Goal: Task Accomplishment & Management: Manage account settings

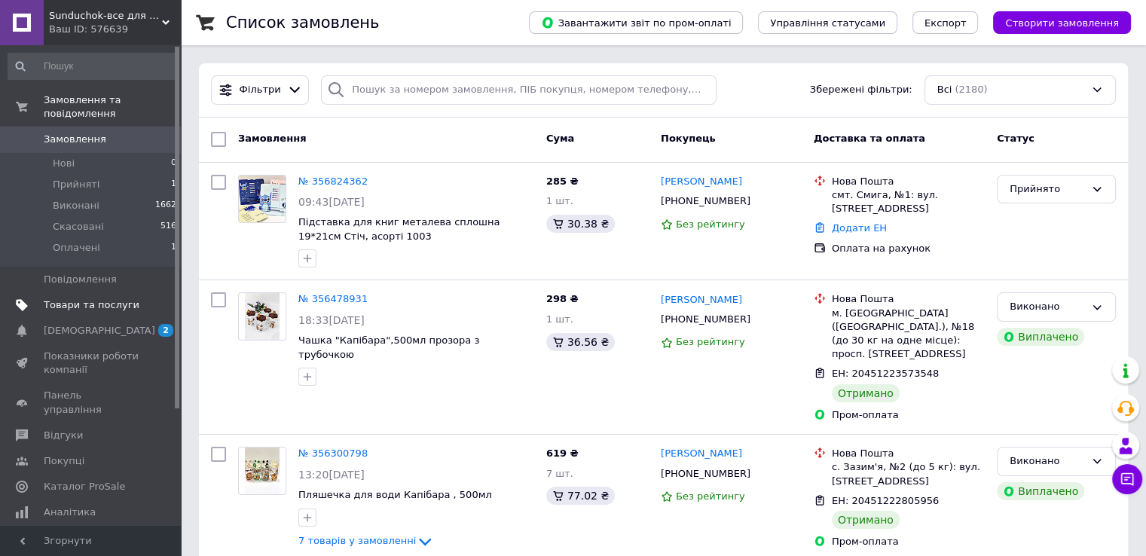
click at [77, 298] on span "Товари та послуги" at bounding box center [92, 305] width 96 height 14
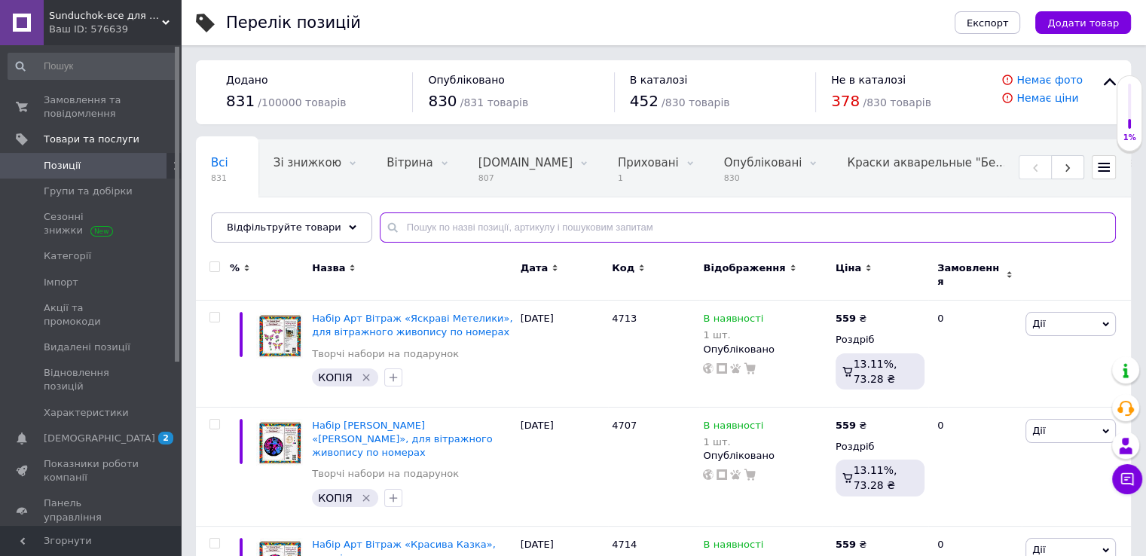
click at [411, 229] on input "text" at bounding box center [748, 227] width 736 height 30
type input "ь"
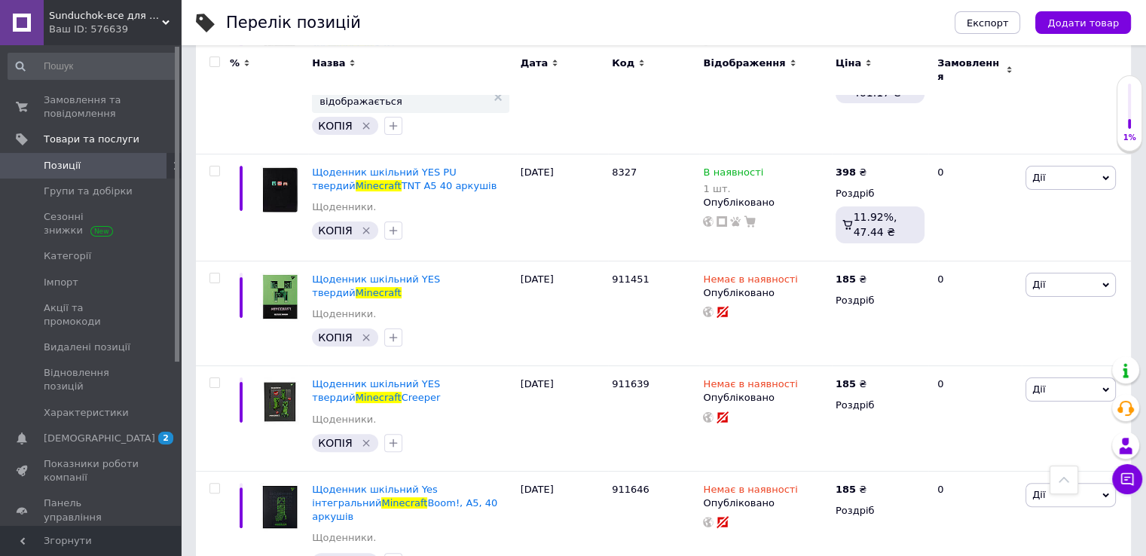
scroll to position [288, 0]
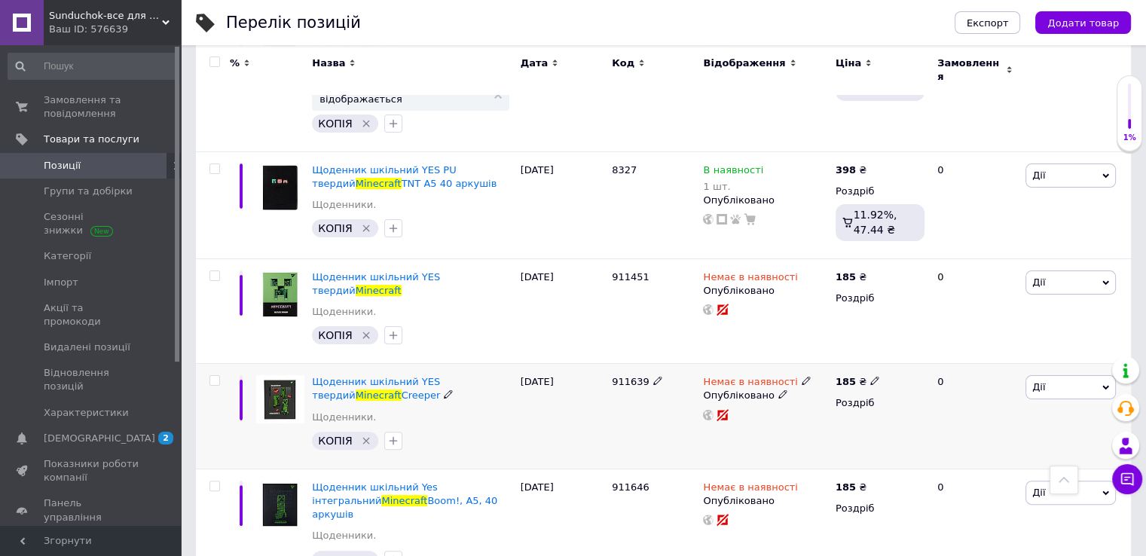
type input "minecraft"
click at [653, 271] on icon at bounding box center [657, 275] width 9 height 9
drag, startPoint x: 660, startPoint y: 255, endPoint x: 571, endPoint y: 252, distance: 88.9
click at [571, 258] on div "Щоденник шкільний YES твердий Minecraft Щоденники. КОПІЯ   [DATE] 911451 Немає …" at bounding box center [663, 310] width 935 height 105
type input "9390"
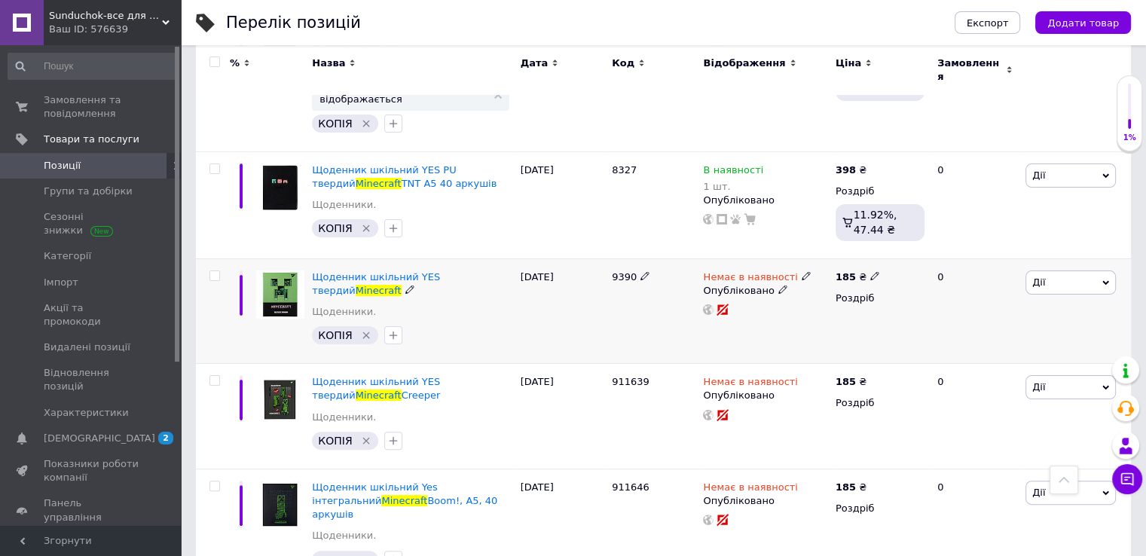
click at [801, 271] on icon at bounding box center [805, 275] width 9 height 9
click at [831, 278] on li "В наявності" at bounding box center [884, 288] width 143 height 21
click at [840, 309] on input at bounding box center [869, 315] width 114 height 30
type input "10"
click at [653, 377] on use at bounding box center [657, 381] width 8 height 8
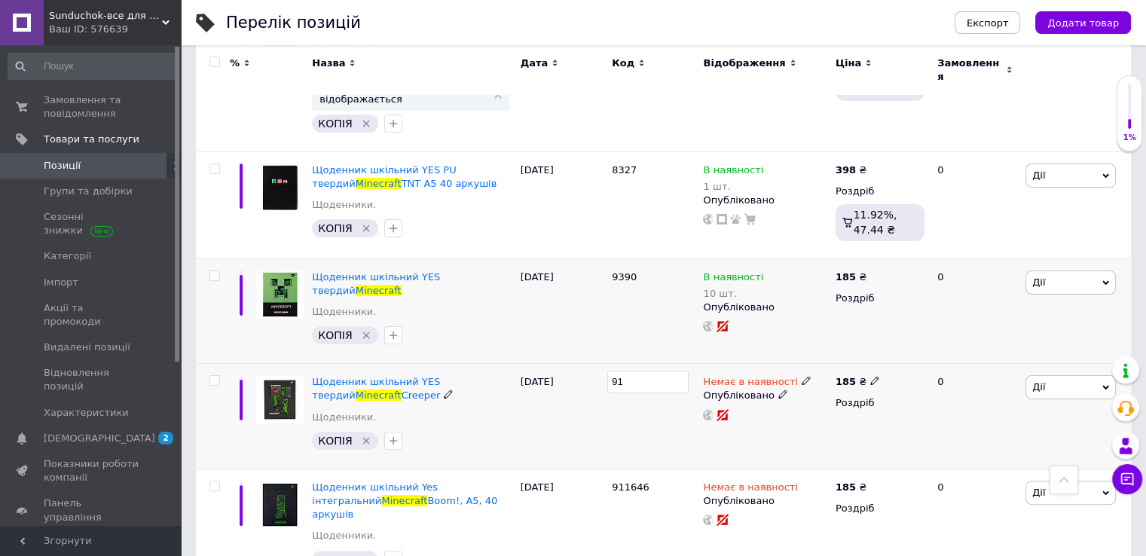
type input "9"
type input "9391"
click at [801, 377] on use at bounding box center [805, 381] width 8 height 8
click at [837, 383] on li "В наявності" at bounding box center [884, 393] width 143 height 21
click at [844, 405] on input at bounding box center [869, 420] width 114 height 30
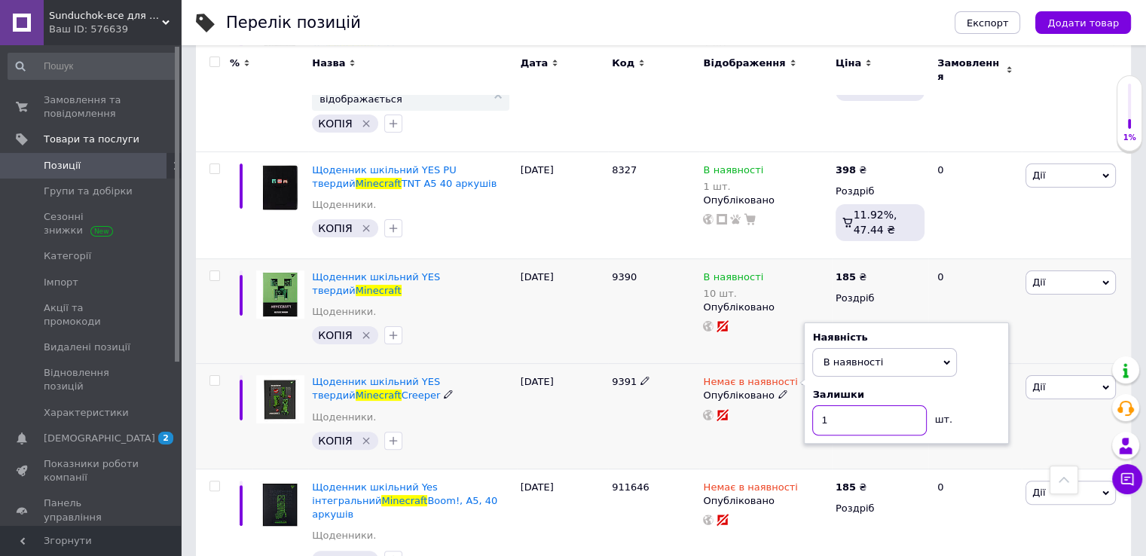
type input "10"
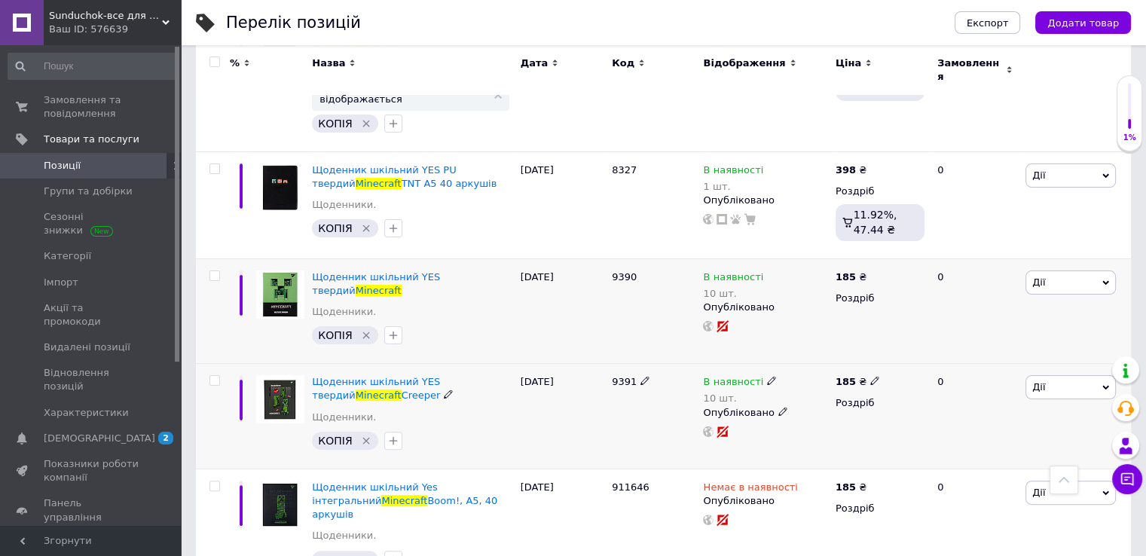
click at [870, 376] on icon at bounding box center [874, 380] width 9 height 9
drag, startPoint x: 928, startPoint y: 335, endPoint x: 789, endPoint y: 354, distance: 140.6
click at [789, 364] on div "Щоденник шкільний YES твердий Minecraft Creeper Щоденники. КОПІЯ   [DATE] 9391 …" at bounding box center [663, 416] width 935 height 105
type input "205"
click at [653, 481] on icon at bounding box center [657, 485] width 9 height 9
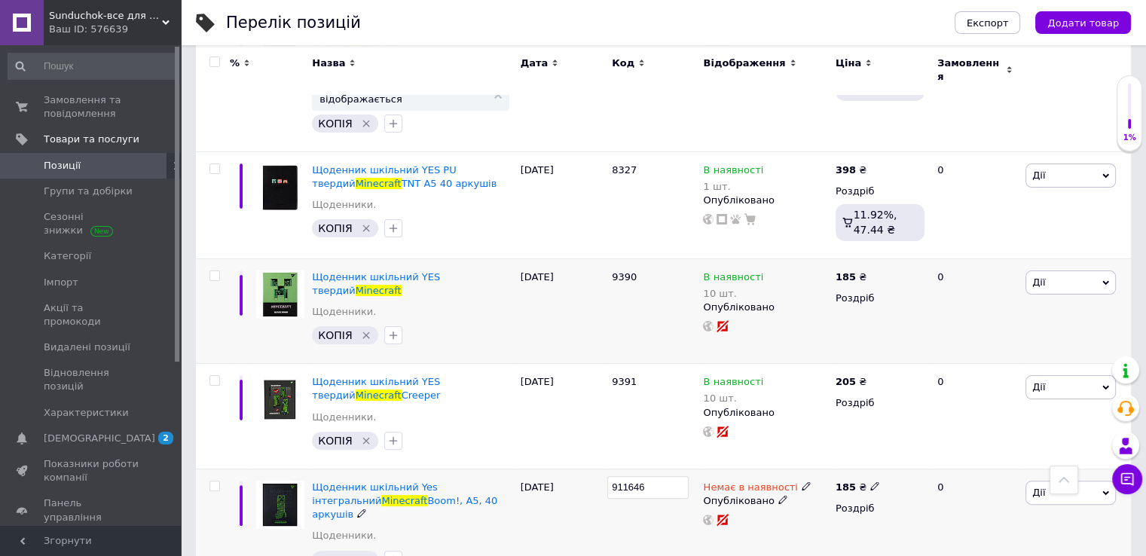
drag, startPoint x: 675, startPoint y: 447, endPoint x: 564, endPoint y: 448, distance: 110.7
click at [564, 468] on div "Щоденник шкільний Yes інтегральний Minecraft Boom!, А5, 40 аркушів Щоденники. К…" at bounding box center [663, 527] width 935 height 118
type input "9392"
click at [801, 481] on icon at bounding box center [805, 485] width 9 height 9
click at [819, 488] on li "В наявності" at bounding box center [884, 498] width 143 height 21
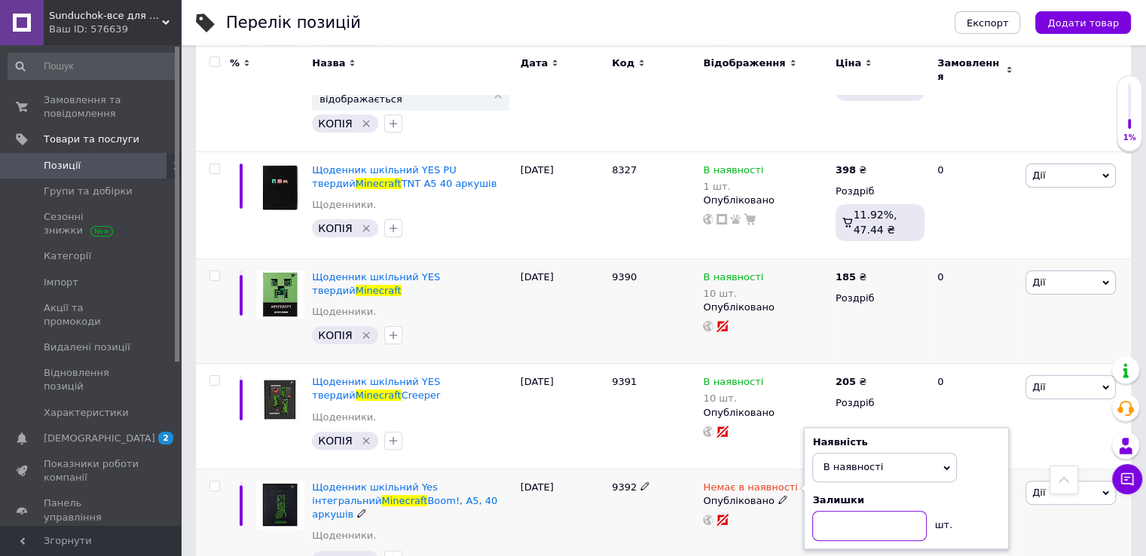
click at [837, 511] on input at bounding box center [869, 526] width 114 height 30
type input "5"
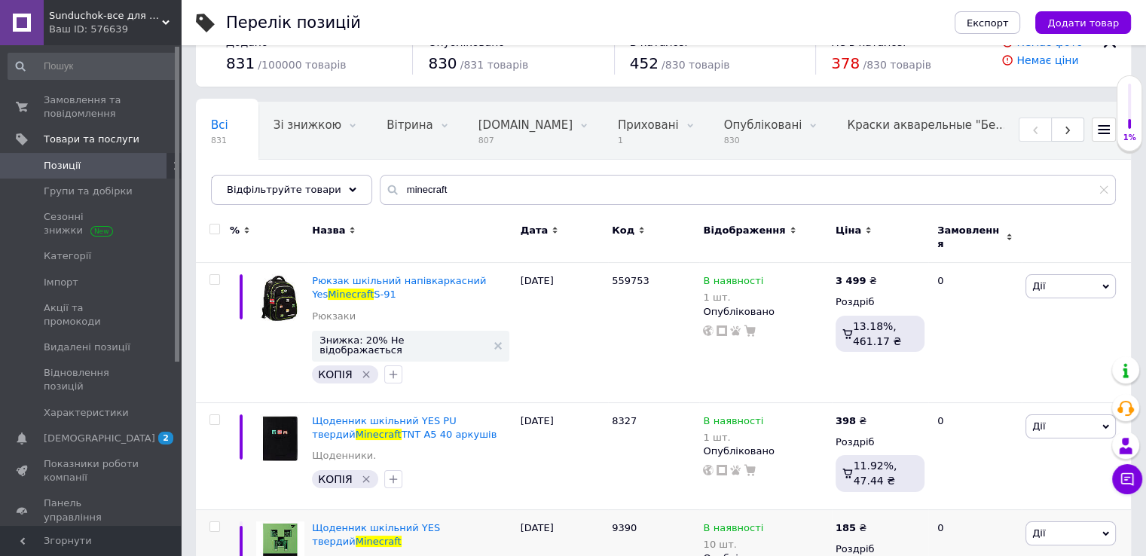
scroll to position [42, 0]
